Goal: Navigation & Orientation: Find specific page/section

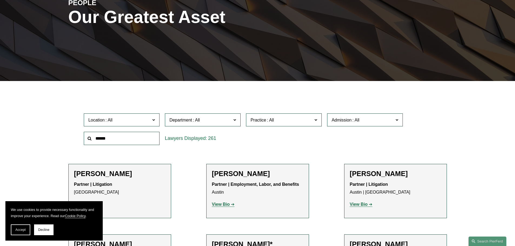
scroll to position [135, 0]
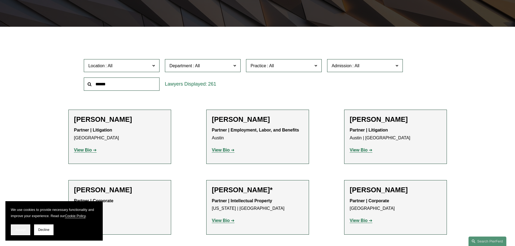
click at [20, 231] on span "Accept" at bounding box center [20, 230] width 10 height 4
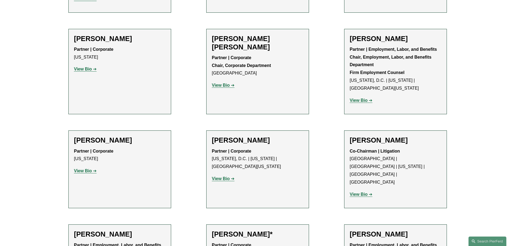
scroll to position [0, 0]
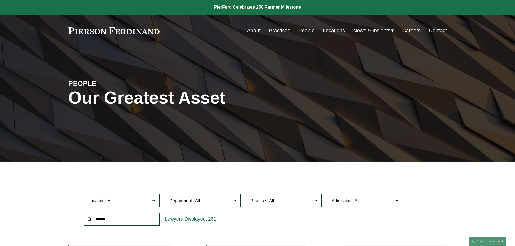
click at [147, 201] on span "Location" at bounding box center [119, 200] width 62 height 7
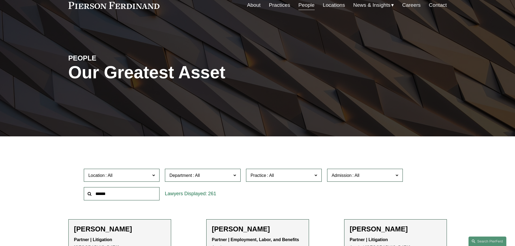
scroll to position [54, 0]
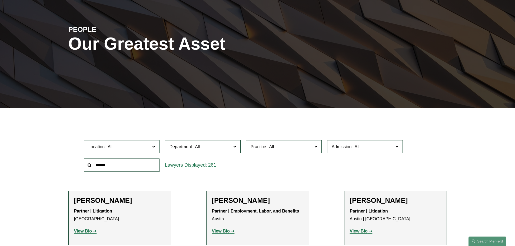
click at [0, 0] on link "[GEOGRAPHIC_DATA]" at bounding box center [0, 0] width 0 height 0
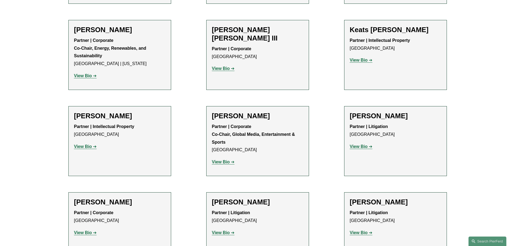
scroll to position [730, 0]
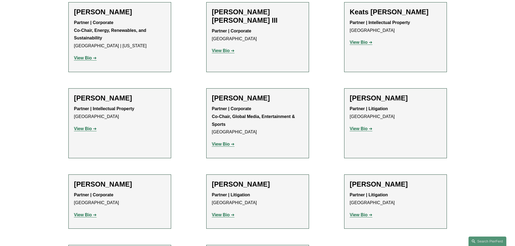
click at [223, 213] on strong "View Bio" at bounding box center [221, 215] width 18 height 5
